Goal: Task Accomplishment & Management: Use online tool/utility

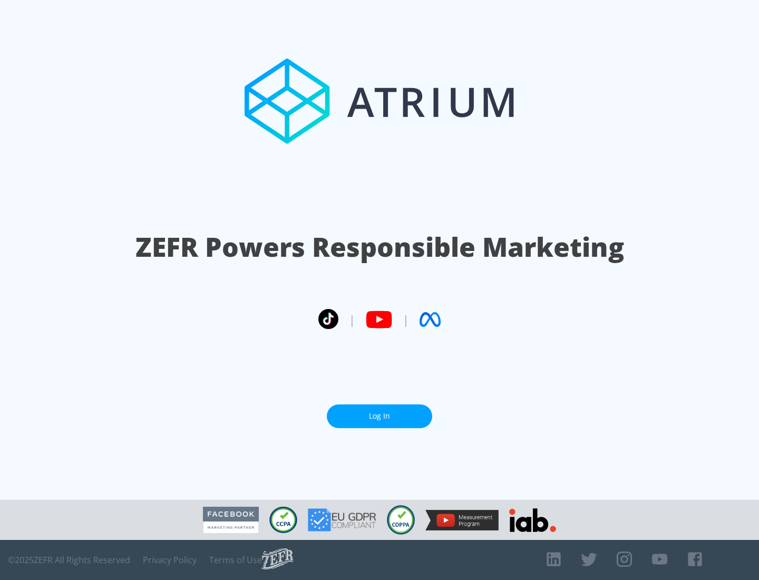
click at [380, 416] on link "Log In" at bounding box center [379, 416] width 105 height 24
